Goal: Navigation & Orientation: Find specific page/section

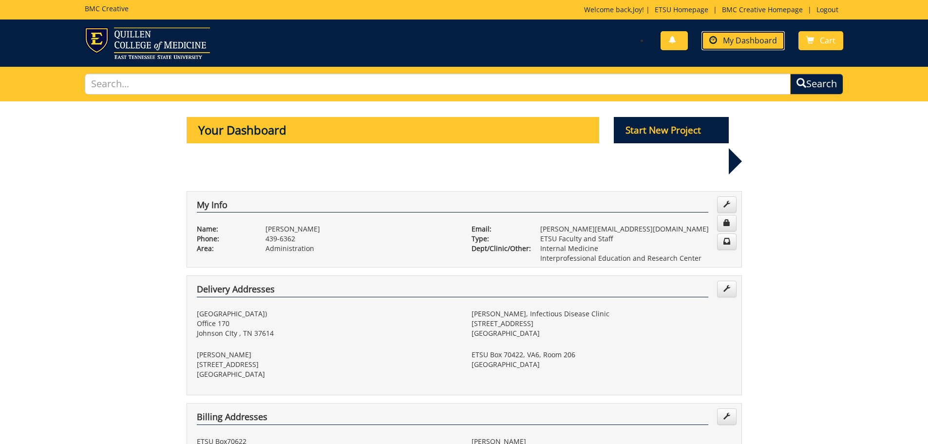
click at [749, 43] on span "My Dashboard" at bounding box center [750, 40] width 54 height 11
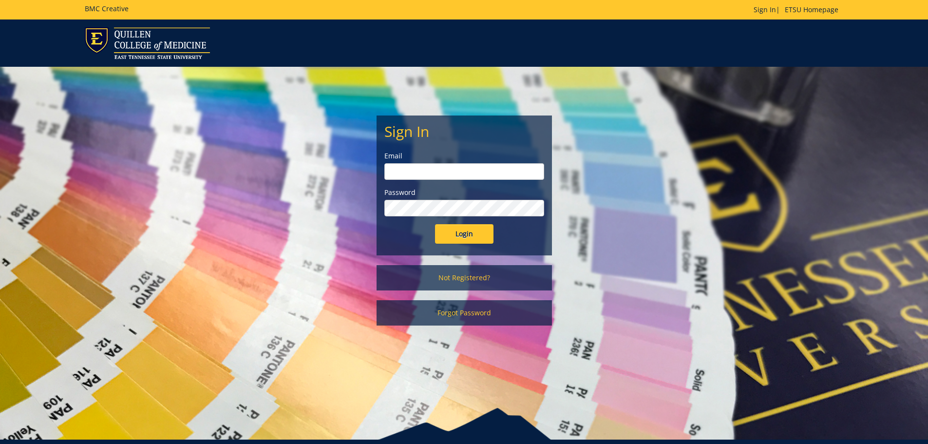
type input "[PERSON_NAME][EMAIL_ADDRESS][DOMAIN_NAME]"
click at [484, 234] on input "Login" at bounding box center [464, 233] width 58 height 19
